Goal: Task Accomplishment & Management: Manage account settings

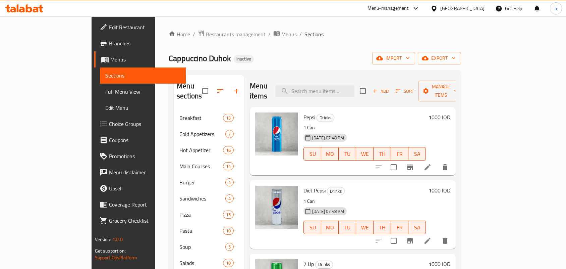
click at [177, 27] on div "Home / Restaurants management / Menus / Sections Cappuccino Duhok Inactive impo…" at bounding box center [314, 189] width 319 height 346
click at [206, 33] on span "Restaurants management" at bounding box center [236, 34] width 60 height 8
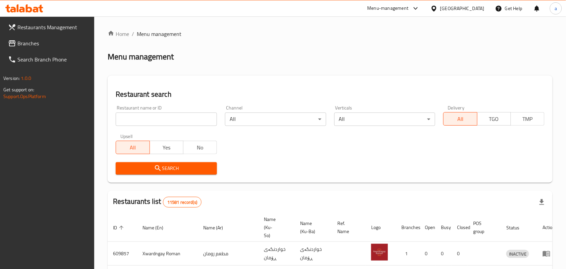
click at [160, 124] on input "search" at bounding box center [166, 118] width 101 height 13
paste input "HAMA Cafe"
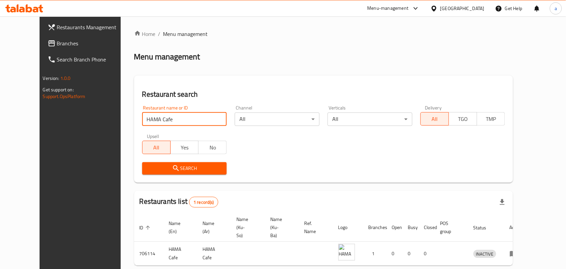
drag, startPoint x: 163, startPoint y: 118, endPoint x: 52, endPoint y: 130, distance: 111.3
click at [52, 130] on div "Restaurants Management Branches Search Branch Phone Version: 1.0.0 Get support …" at bounding box center [283, 158] width 487 height 285
paste input "Cappuccino Duhok"
type input "Cappuccino Duhok"
click button "Search" at bounding box center [184, 168] width 85 height 12
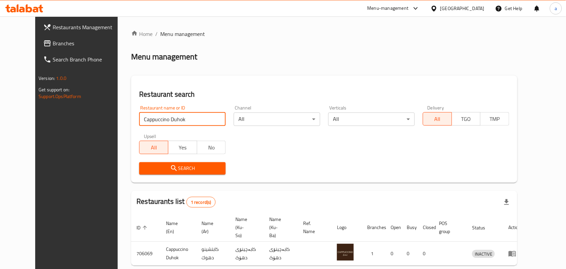
scroll to position [31, 0]
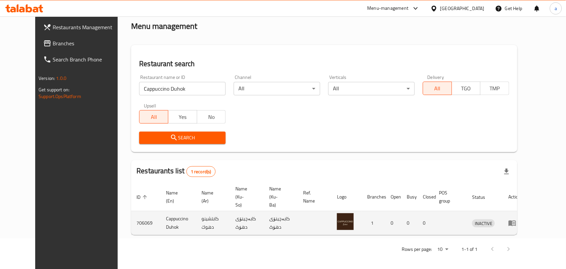
click at [517, 219] on icon "enhanced table" at bounding box center [513, 223] width 8 height 8
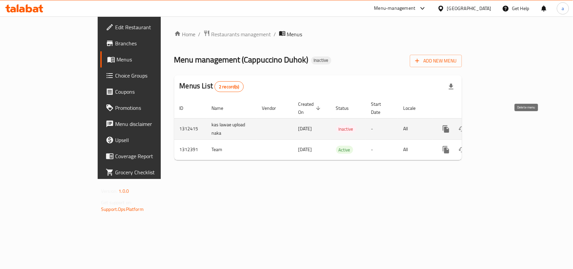
click at [480, 126] on icon "enhanced table" at bounding box center [478, 129] width 5 height 6
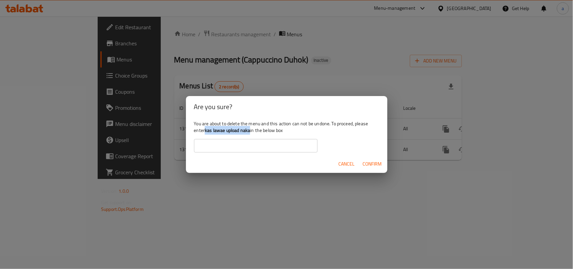
drag, startPoint x: 222, startPoint y: 132, endPoint x: 256, endPoint y: 138, distance: 34.0
click at [250, 133] on b "kas lawae upload naka" at bounding box center [227, 130] width 45 height 9
copy b "kas lawae upload naka"
click at [243, 141] on input "text" at bounding box center [255, 145] width 123 height 13
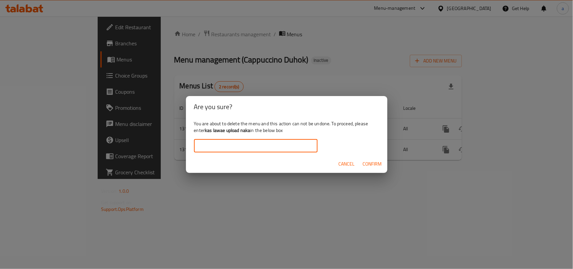
paste input "kas lawae upload naka"
type input "kas lawae upload naka"
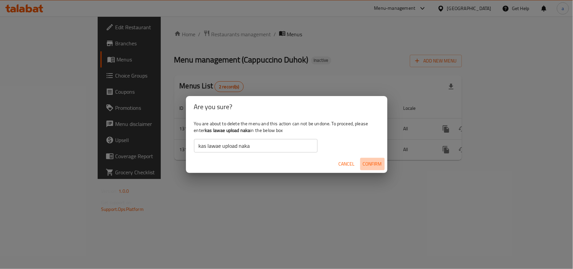
click at [366, 163] on span "Confirm" at bounding box center [372, 164] width 19 height 8
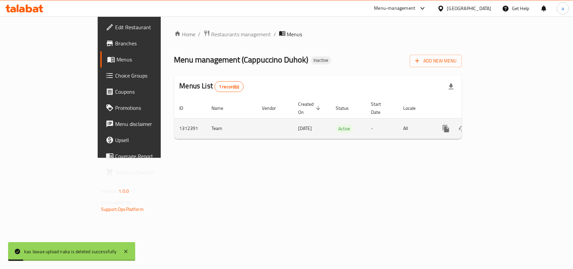
click at [507, 118] on td "enhanced table" at bounding box center [469, 128] width 75 height 20
click at [502, 121] on link "enhanced table" at bounding box center [494, 128] width 16 height 16
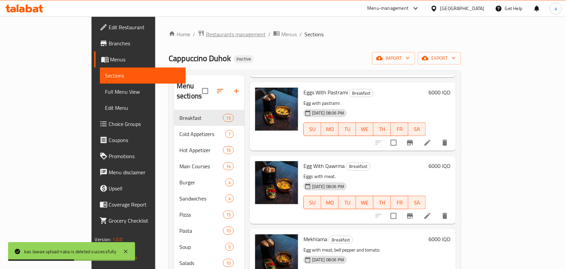
click at [206, 33] on span "Restaurants management" at bounding box center [236, 34] width 60 height 8
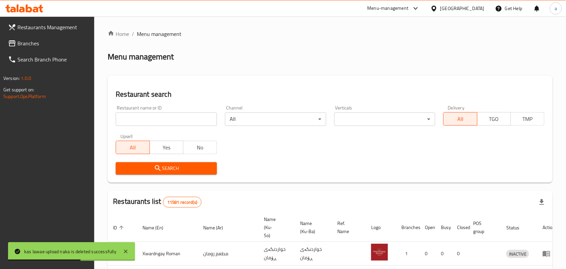
click at [173, 121] on input "search" at bounding box center [166, 118] width 101 height 13
paste input "Cappuccino Duhok"
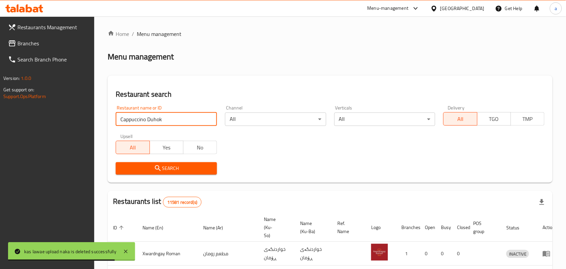
drag, startPoint x: 170, startPoint y: 123, endPoint x: 107, endPoint y: 118, distance: 63.3
click at [78, 128] on div "Restaurants Management Branches Search Branch Phone Version: 1.0.0 Get support …" at bounding box center [283, 245] width 566 height 459
paste input "HAMA Cafe"
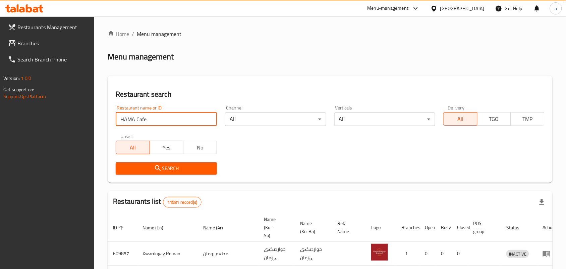
type input "HAMA Cafe"
click button "Search" at bounding box center [166, 168] width 101 height 12
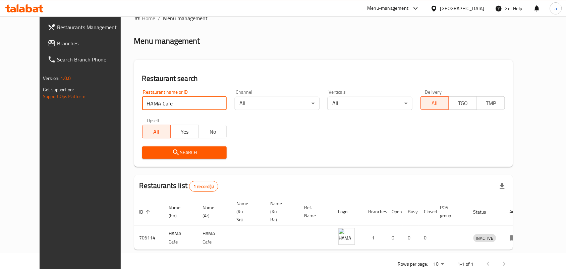
scroll to position [31, 0]
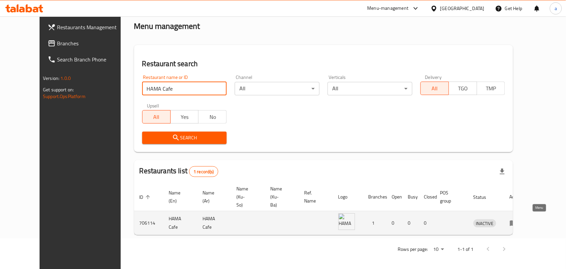
click at [518, 222] on icon "enhanced table" at bounding box center [513, 223] width 7 height 6
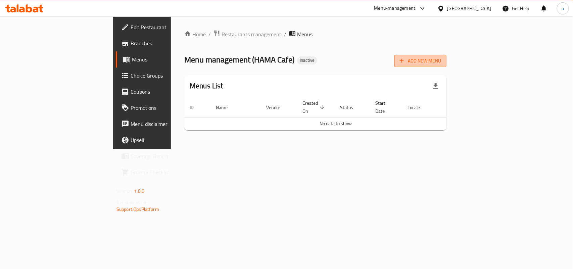
click at [441, 60] on span "Add New Menu" at bounding box center [419, 61] width 41 height 8
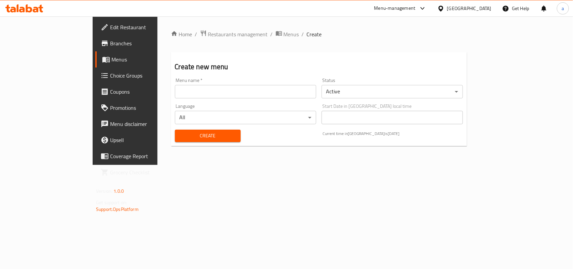
click at [175, 98] on input "text" at bounding box center [245, 91] width 141 height 13
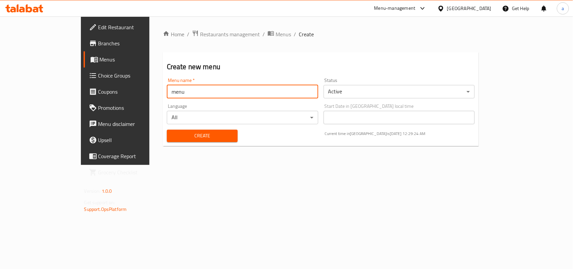
drag, startPoint x: 121, startPoint y: 96, endPoint x: 113, endPoint y: 96, distance: 7.7
click at [167, 96] on input "menu" at bounding box center [242, 91] width 151 height 13
type input "Menu"
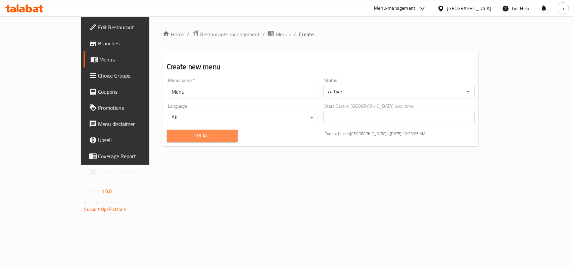
click at [172, 137] on span "Create" at bounding box center [202, 135] width 60 height 8
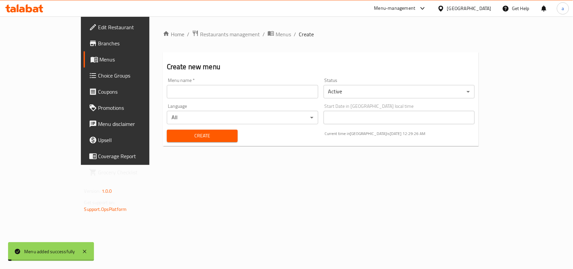
click at [242, 37] on ol "Home / Restaurants management / Menus / Create" at bounding box center [321, 34] width 316 height 9
click at [275, 35] on span "Menus" at bounding box center [282, 34] width 15 height 8
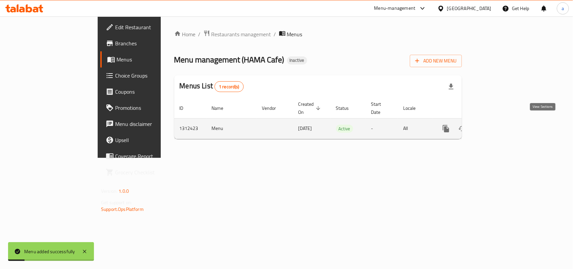
click at [502, 125] on link "enhanced table" at bounding box center [494, 128] width 16 height 16
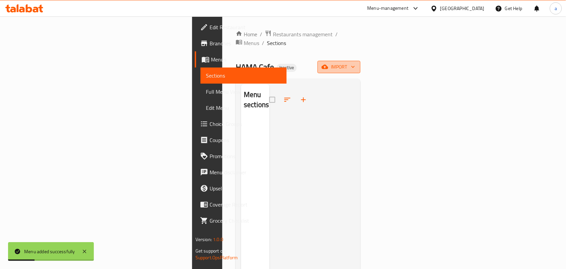
click at [355, 63] on span "import" at bounding box center [339, 67] width 32 height 8
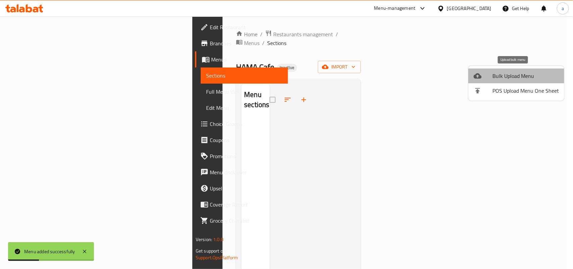
click at [505, 74] on span "Bulk Upload Menu" at bounding box center [525, 76] width 66 height 8
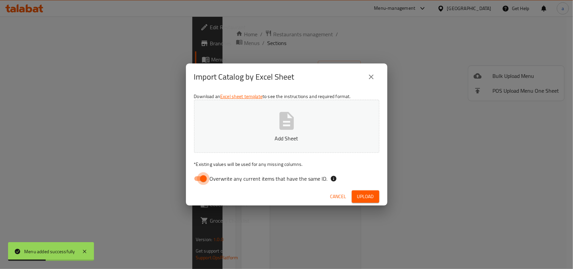
click at [200, 175] on input "Overwrite any current items that have the same ID." at bounding box center [203, 178] width 38 height 13
checkbox input "false"
click at [277, 130] on icon "button" at bounding box center [286, 120] width 21 height 21
click at [364, 195] on span "Upload" at bounding box center [365, 196] width 17 height 8
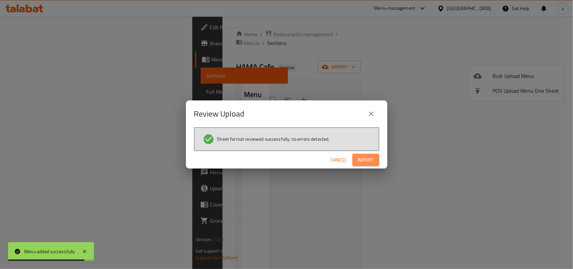
click at [366, 162] on span "Import" at bounding box center [366, 160] width 16 height 8
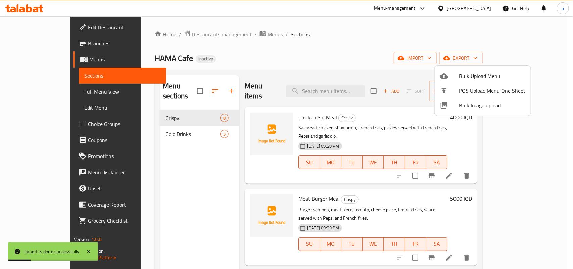
click at [168, 168] on div at bounding box center [286, 134] width 573 height 269
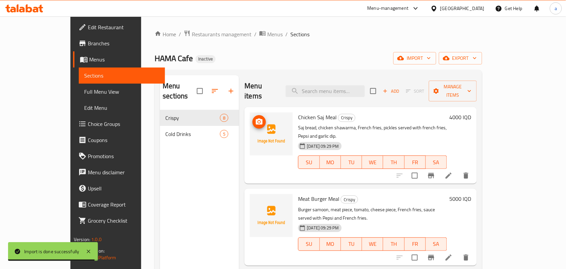
click at [256, 118] on icon "upload picture" at bounding box center [259, 121] width 7 height 6
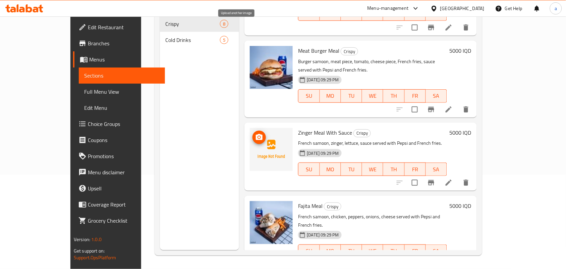
scroll to position [347, 0]
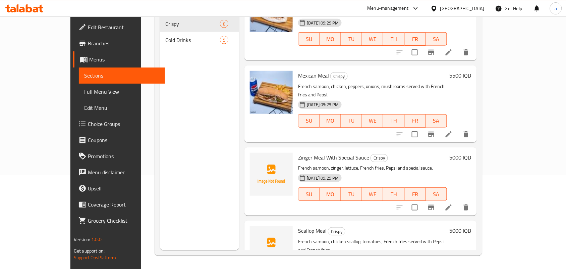
click at [298, 225] on span "Scallop Meal" at bounding box center [312, 230] width 29 height 10
copy h6 "Scallop Meal"
click at [315, 152] on span "Zinger Meal With Special Sauce" at bounding box center [333, 157] width 71 height 10
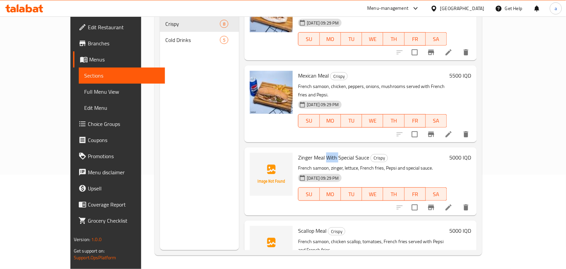
click at [315, 152] on span "Zinger Meal With Special Sauce" at bounding box center [333, 157] width 71 height 10
copy h6 "Zinger Meal With Special Sauce"
click at [381, 226] on h6 "Scallop Meal Crispy" at bounding box center [372, 230] width 149 height 9
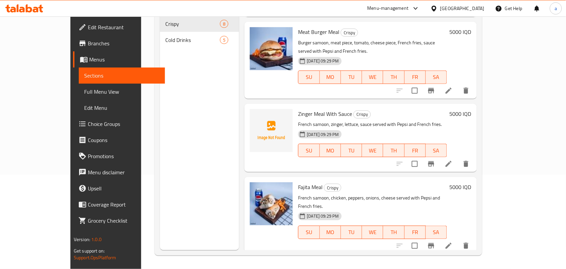
scroll to position [54, 0]
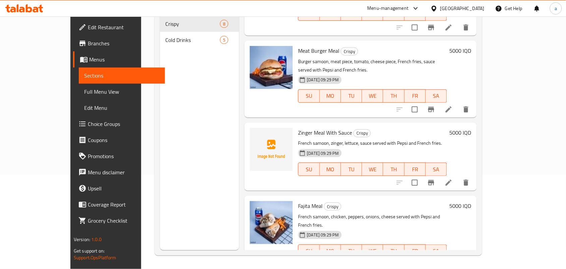
click at [301, 127] on span "Zinger Meal With Sauce" at bounding box center [325, 132] width 54 height 10
copy h6 "Zinger Meal With Sauce"
click at [398, 198] on div "Fajita Meal Crispy French samoon, chicken, peppers, onions, cheese served with …" at bounding box center [373, 233] width 154 height 71
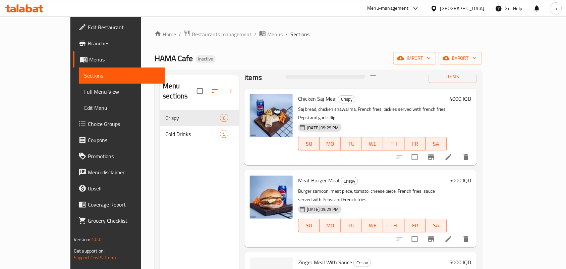
scroll to position [0, 0]
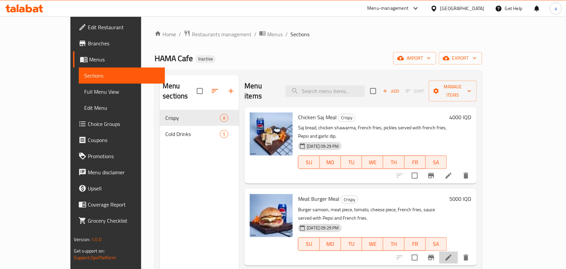
click at [458, 251] on li at bounding box center [448, 257] width 19 height 12
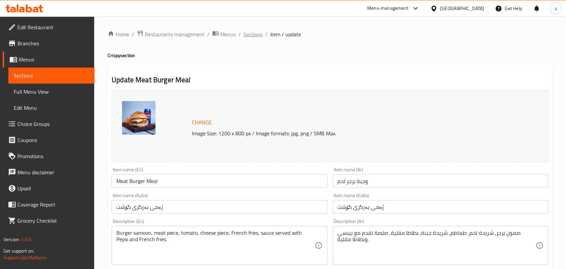
click at [260, 33] on span "Sections" at bounding box center [253, 34] width 19 height 8
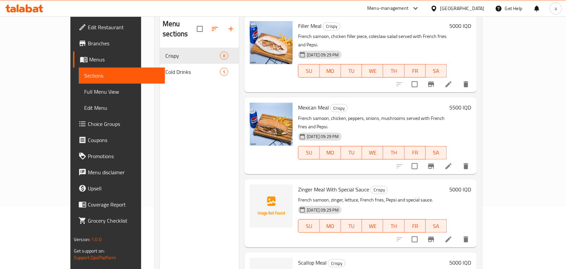
scroll to position [95, 0]
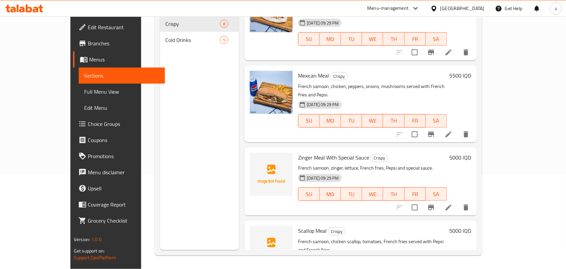
drag, startPoint x: 34, startPoint y: 96, endPoint x: 47, endPoint y: 100, distance: 13.9
click at [84, 96] on span "Full Menu View" at bounding box center [121, 92] width 75 height 8
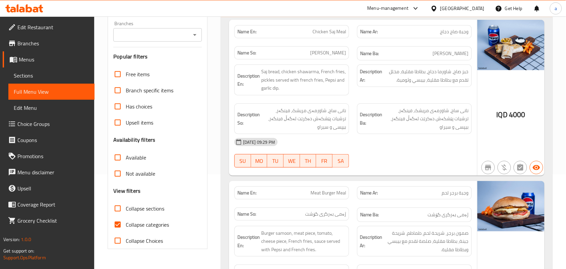
click at [32, 73] on span "Sections" at bounding box center [51, 75] width 75 height 8
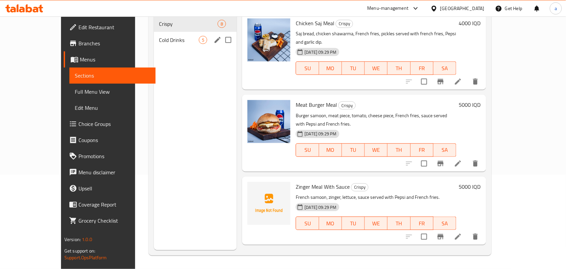
drag, startPoint x: 148, startPoint y: 33, endPoint x: 201, endPoint y: 49, distance: 56.1
click at [159, 36] on span "Cold Drinks" at bounding box center [179, 40] width 40 height 8
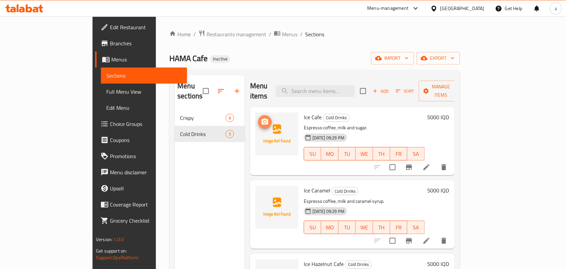
click at [261, 118] on icon "upload picture" at bounding box center [265, 122] width 8 height 8
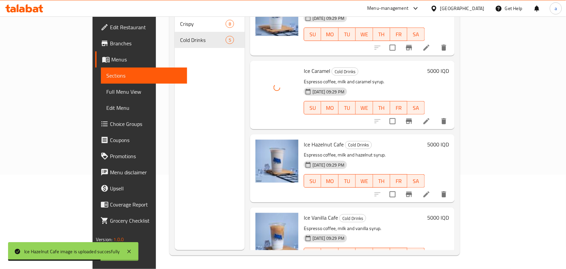
scroll to position [123, 0]
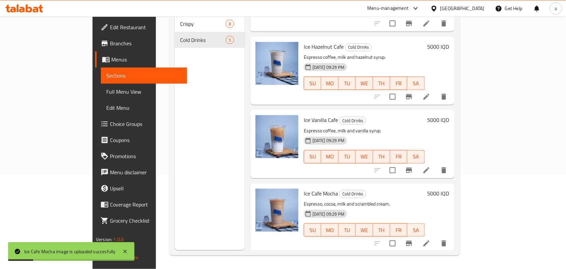
click at [106, 91] on span "Full Menu View" at bounding box center [143, 92] width 75 height 8
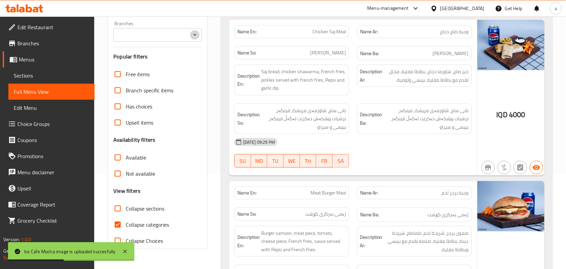
click at [195, 39] on icon "Open" at bounding box center [195, 35] width 8 height 8
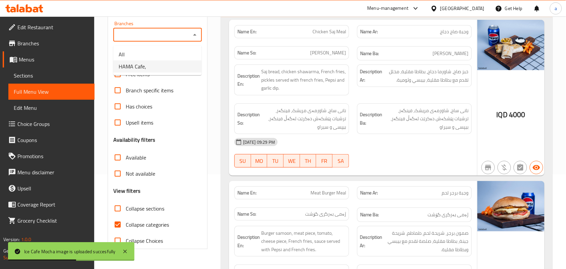
click at [162, 68] on li "HAMA Cafe," at bounding box center [157, 66] width 88 height 12
type input "HAMA Cafe,"
click at [119, 232] on input "Collapse categories" at bounding box center [118, 224] width 16 height 16
checkbox input "false"
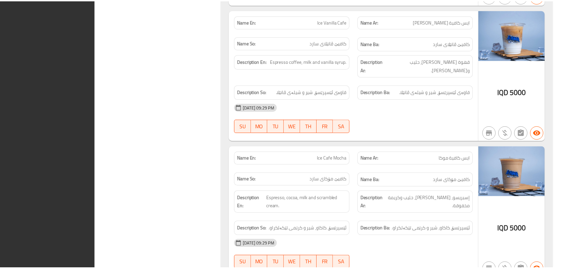
scroll to position [1813, 0]
